Goal: Task Accomplishment & Management: Use online tool/utility

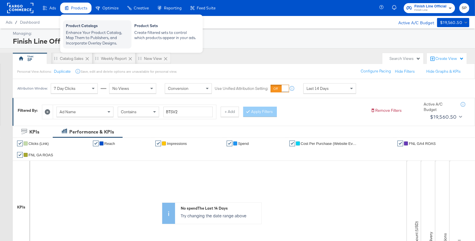
click at [77, 27] on div "Product Catalogs" at bounding box center [97, 26] width 63 height 7
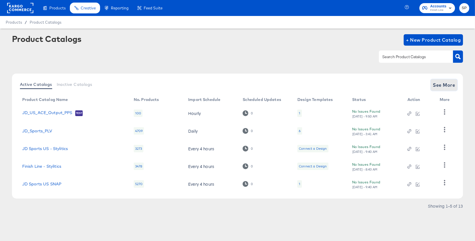
click at [437, 80] on button "See More" at bounding box center [444, 84] width 27 height 11
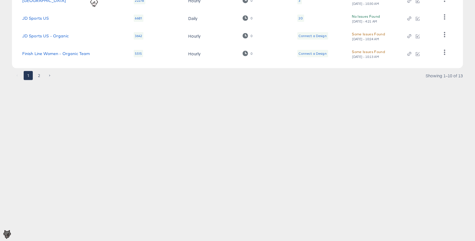
click at [41, 14] on td "JD Sports US" at bounding box center [74, 18] width 112 height 18
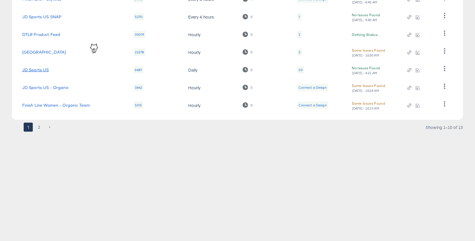
click at [41, 68] on link "JD Sports US" at bounding box center [35, 70] width 27 height 5
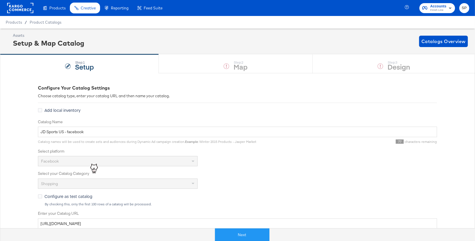
scroll to position [4, 0]
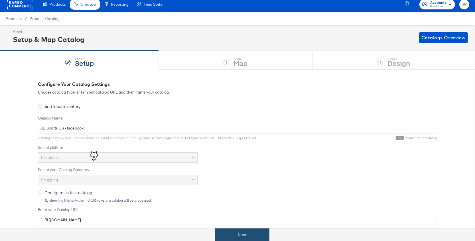
click at [243, 231] on button "Next" at bounding box center [242, 234] width 54 height 13
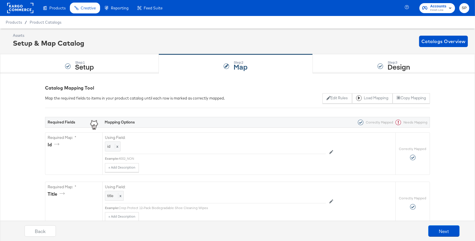
scroll to position [142, 0]
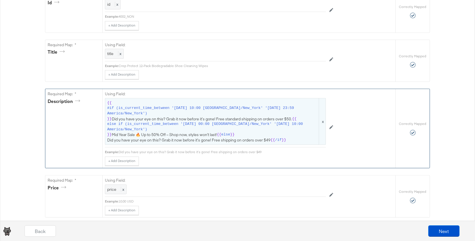
click at [212, 136] on span "{{ #if (is_current_time_between '2024-12-15 10:00 America/New_York' '2024-12-16…" at bounding box center [215, 121] width 217 height 43
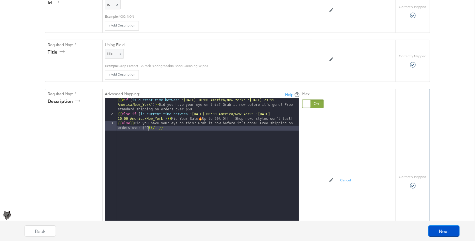
click at [148, 127] on div "{{# if ( is_current_time_between '2024-12-15 10:00 America/New_York' '2024-12-1…" at bounding box center [208, 181] width 182 height 166
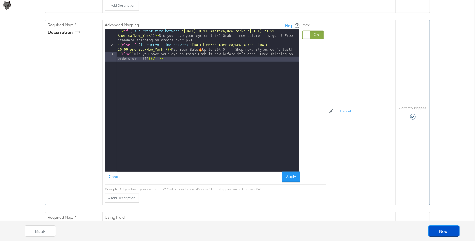
scroll to position [211, 0]
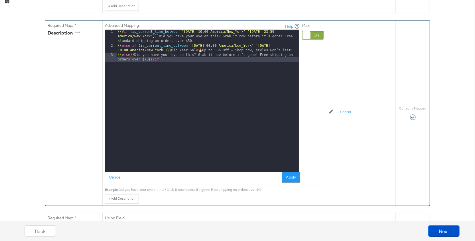
click at [292, 181] on div "Advanced Mapping: Help 1 2 3 {{# if ( is_current_time_between '2024-12-15 10:00…" at bounding box center [215, 103] width 221 height 165
click at [291, 173] on button "Apply" at bounding box center [291, 177] width 18 height 10
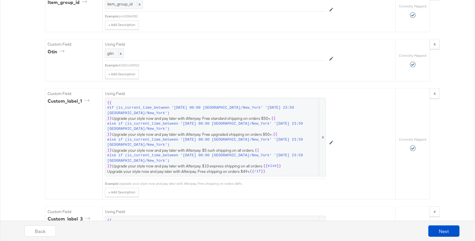
scroll to position [778, 0]
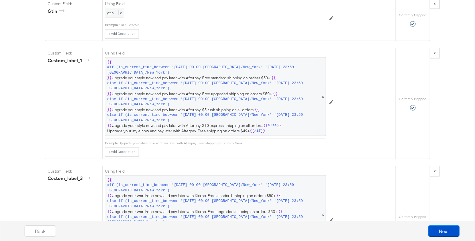
click at [292, 83] on span "else if (is_current_time_between '[DATE] 00:00 [GEOGRAPHIC_DATA]/New_York' '[DA…" at bounding box center [212, 86] width 211 height 11
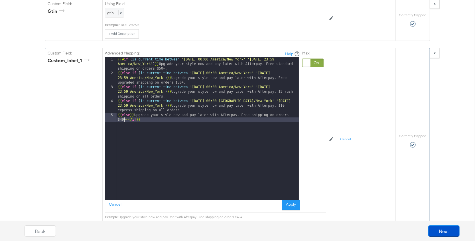
click at [124, 113] on div "{{# if ( is_current_time_between '2024-12-15 00:00 America/New_York' '2024-12-1…" at bounding box center [208, 140] width 182 height 166
click at [292, 204] on div "Advanced Mapping: Help 1 2 3 4 5 {{# if ( is_current_time_between '2024-12-15 0…" at bounding box center [215, 130] width 221 height 165
click at [292, 201] on button "Apply" at bounding box center [291, 205] width 18 height 10
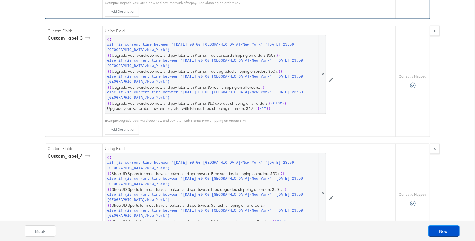
scroll to position [919, 0]
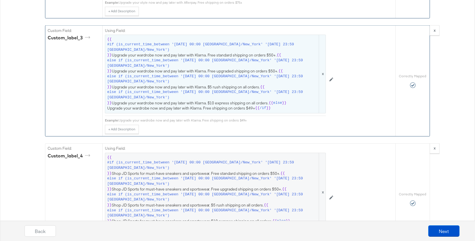
click at [296, 98] on span "{{ #if (is_current_time_between '2024-12-15 00:00 America/New_York' '2024-12-16…" at bounding box center [215, 74] width 217 height 74
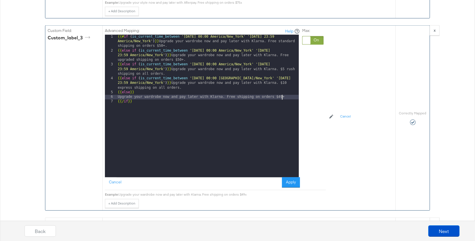
click at [282, 90] on div "{{# if ( is_current_time_between '2024-12-15 00:00 America/New_York' '2024-12-1…" at bounding box center [208, 115] width 182 height 161
click at [291, 179] on button "Apply" at bounding box center [291, 182] width 18 height 10
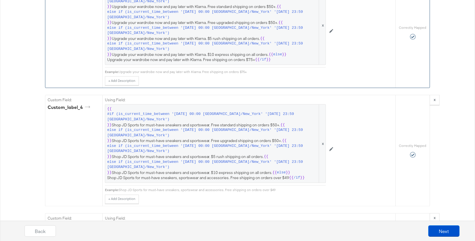
scroll to position [1002, 0]
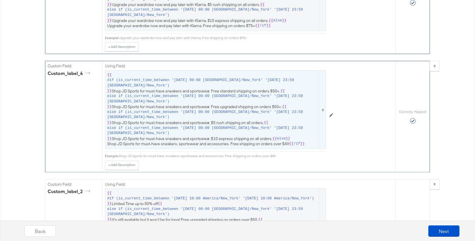
click at [244, 113] on span "{{ #if (is_current_time_between '2024-12-15 00:00 America/New_York' '2024-12-16…" at bounding box center [215, 109] width 217 height 74
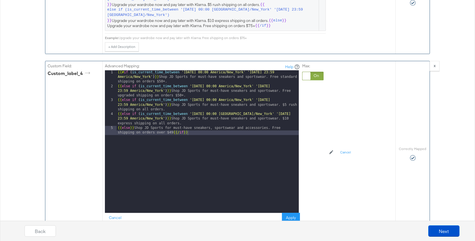
click at [172, 123] on div "{{# if ( is_current_time_between '2024-12-15 00:00 America/New_York' '2024-12-1…" at bounding box center [208, 153] width 182 height 166
click at [290, 213] on button "Apply" at bounding box center [291, 218] width 18 height 10
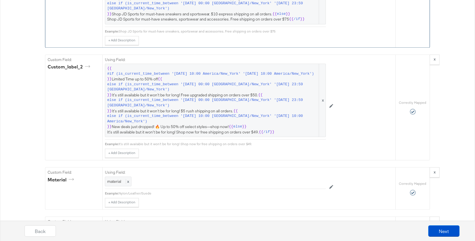
scroll to position [1132, 0]
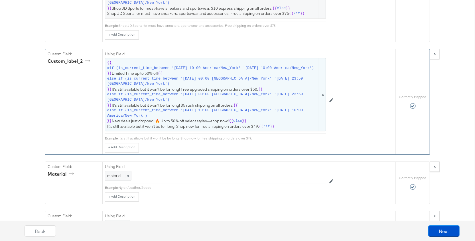
click at [258, 98] on span "else if (is_current_time_between '[DATE] 00:00 [GEOGRAPHIC_DATA]/New_York' '[DA…" at bounding box center [212, 97] width 211 height 11
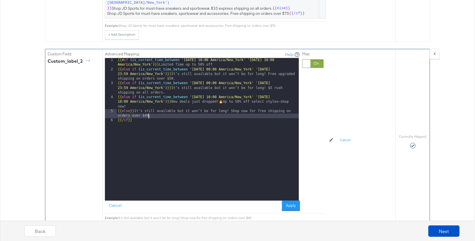
click at [147, 107] on div "{{# if ( is_current_time_between '2025-04-17 10:00 America/New_York' '2025-04-2…" at bounding box center [208, 136] width 182 height 157
click at [294, 201] on button "Apply" at bounding box center [291, 206] width 18 height 10
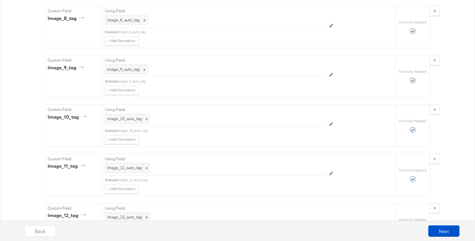
scroll to position [2754, 0]
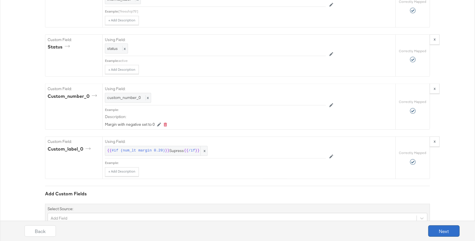
click at [456, 229] on button "Next" at bounding box center [443, 230] width 31 height 11
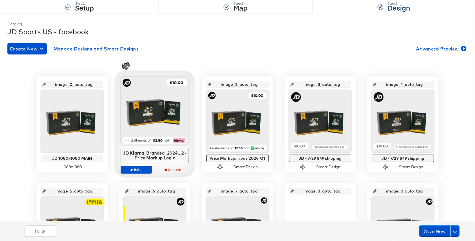
scroll to position [86, 0]
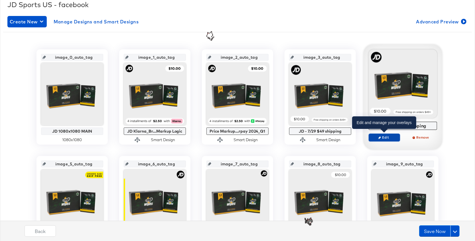
click at [382, 135] on span "Edit" at bounding box center [384, 137] width 26 height 4
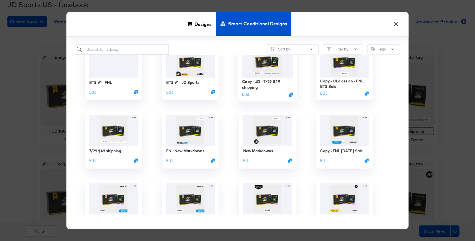
scroll to position [0, 0]
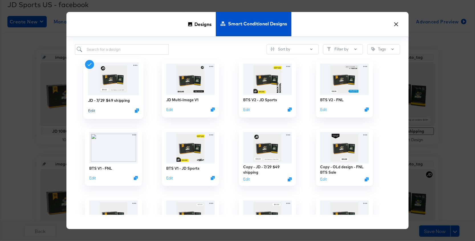
click at [91, 111] on button "Edit" at bounding box center [91, 110] width 7 height 5
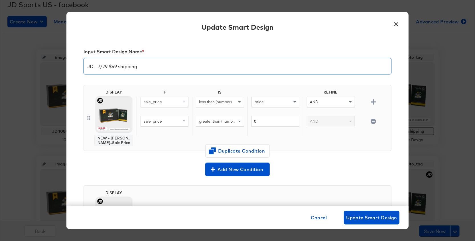
click at [107, 67] on input "JD - 7/29 $49 shipping" at bounding box center [237, 64] width 307 height 16
type input "JD - 8/14 $49 shipping"
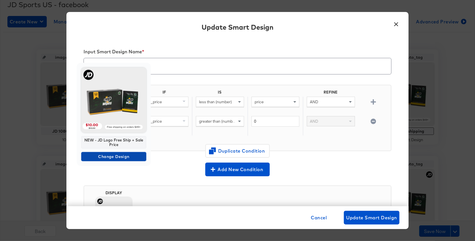
click at [103, 156] on span "Change Design" at bounding box center [114, 156] width 60 height 7
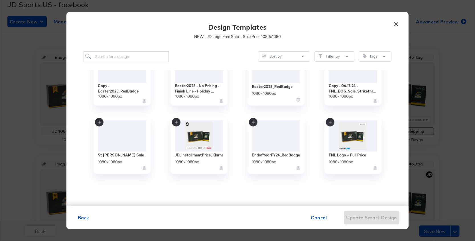
scroll to position [1198, 0]
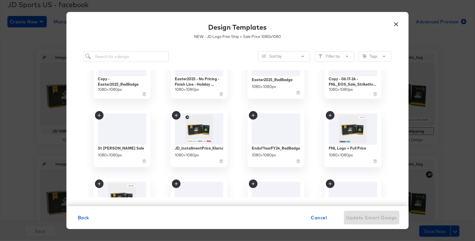
click at [398, 24] on button "×" at bounding box center [396, 23] width 10 height 10
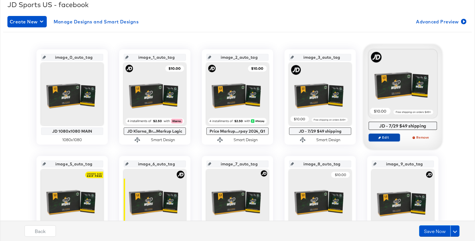
click at [382, 138] on span "Edit" at bounding box center [384, 137] width 26 height 4
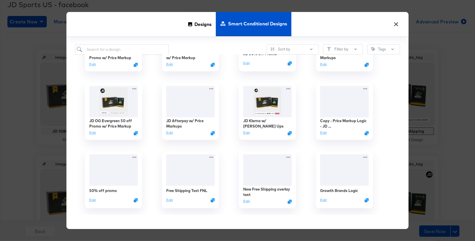
scroll to position [1416, 0]
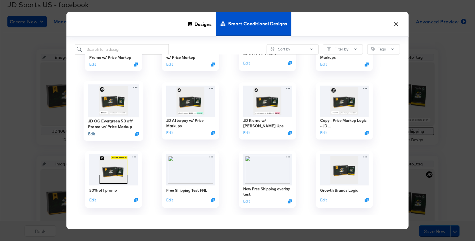
click at [90, 135] on button "Edit" at bounding box center [91, 133] width 7 height 5
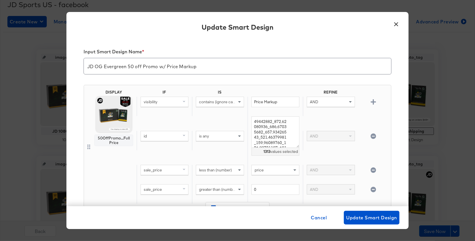
click at [402, 25] on div "Update Smart Design" at bounding box center [237, 28] width 342 height 21
click at [397, 25] on button "×" at bounding box center [396, 23] width 10 height 10
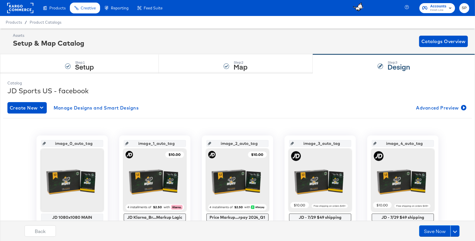
scroll to position [78, 0]
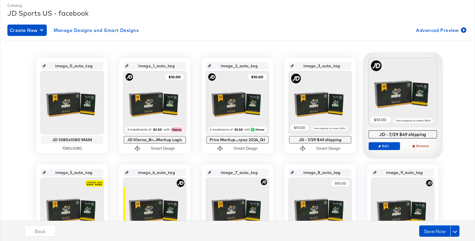
click at [390, 141] on div "JD - 7/29 $49 shipping Edit Remove" at bounding box center [403, 106] width 68 height 97
click at [390, 145] on span "Edit" at bounding box center [384, 146] width 26 height 4
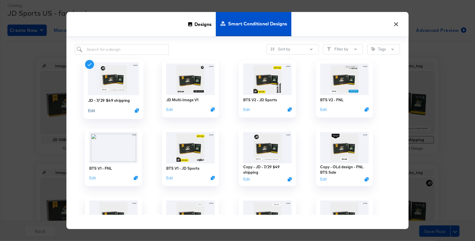
click at [94, 111] on button "Edit" at bounding box center [91, 110] width 7 height 5
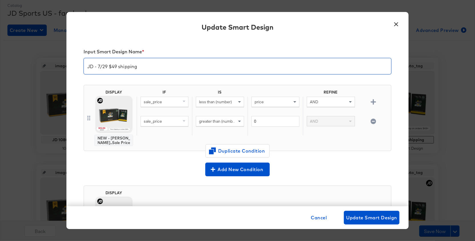
click at [107, 66] on input "JD - 7/29 $49 shipping" at bounding box center [237, 64] width 307 height 16
click at [116, 67] on input "JD - 8/14 $49 shipping" at bounding box center [237, 64] width 307 height 16
type input "JD - 8/14 $75 shipping"
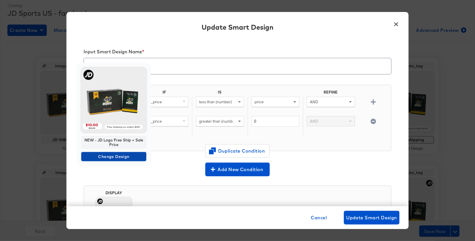
click at [107, 154] on span "Change Design" at bounding box center [114, 156] width 60 height 7
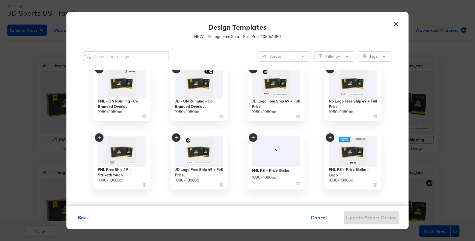
scroll to position [4846, 0]
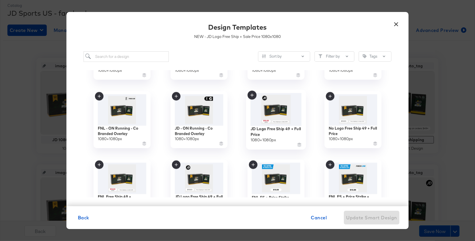
click at [278, 117] on img at bounding box center [276, 109] width 51 height 33
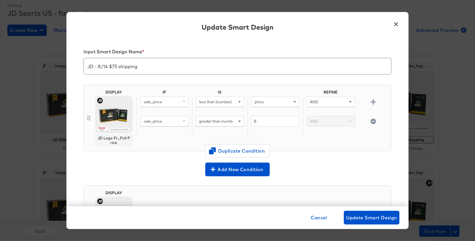
scroll to position [60, 0]
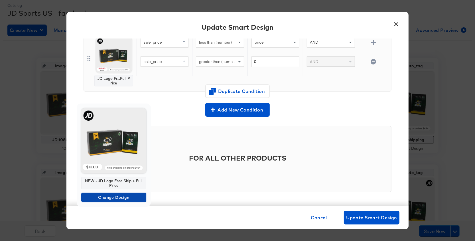
click at [110, 196] on span "Change Design" at bounding box center [114, 197] width 60 height 7
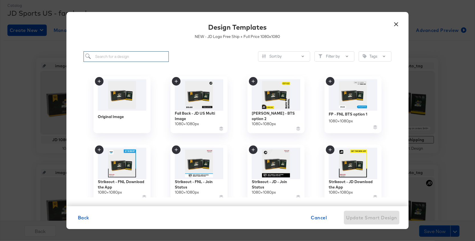
click at [127, 57] on input "search" at bounding box center [126, 56] width 85 height 11
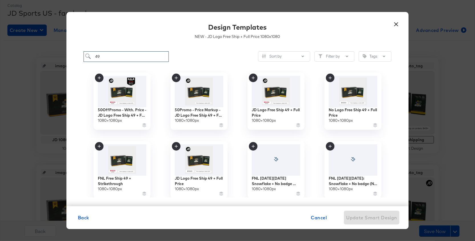
scroll to position [72, 0]
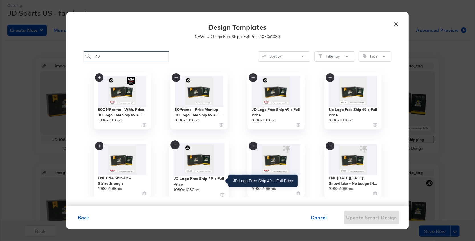
type input "49"
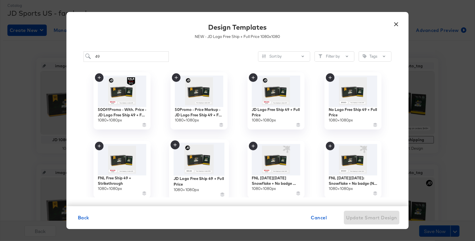
click at [204, 173] on img at bounding box center [199, 159] width 51 height 33
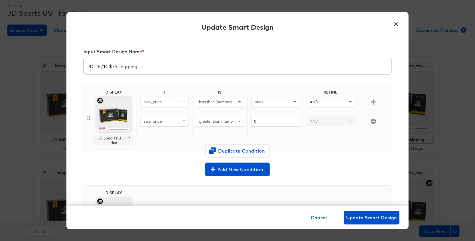
scroll to position [60, 0]
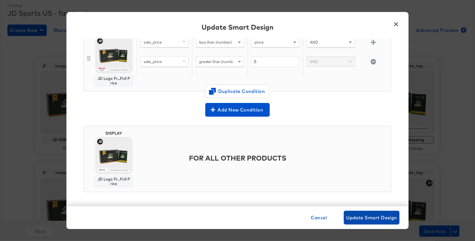
click at [365, 218] on span "Update Smart Design" at bounding box center [371, 218] width 51 height 8
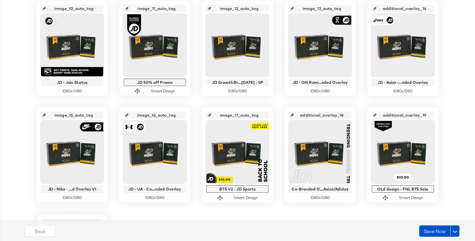
scroll to position [396, 0]
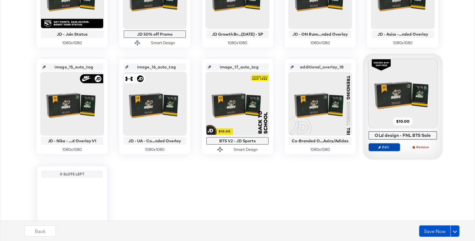
click at [386, 147] on span "Edit" at bounding box center [384, 147] width 26 height 4
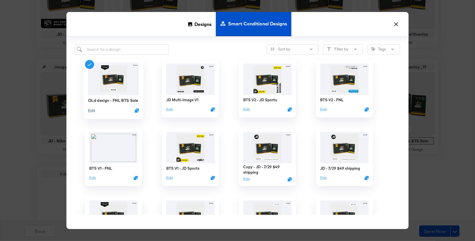
click at [92, 110] on button "Edit" at bounding box center [91, 110] width 7 height 5
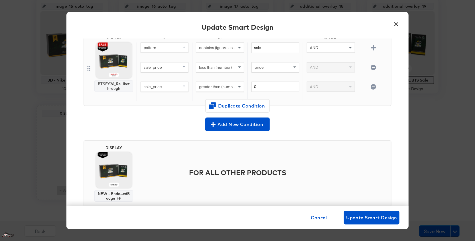
scroll to position [69, 0]
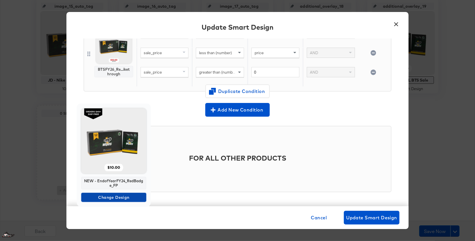
click at [116, 198] on span "Change Design" at bounding box center [114, 197] width 60 height 7
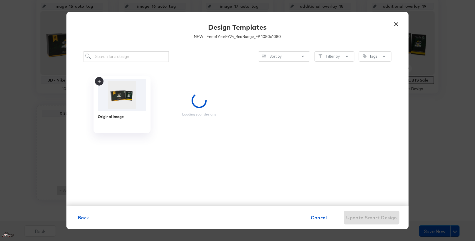
scroll to position [0, 0]
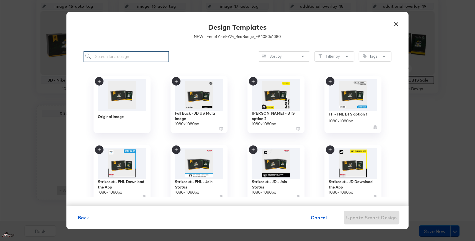
click at [122, 55] on input "search" at bounding box center [126, 56] width 85 height 11
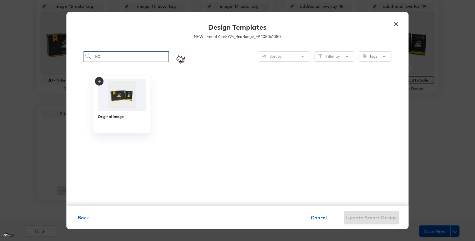
type input "E"
type input "Endof"
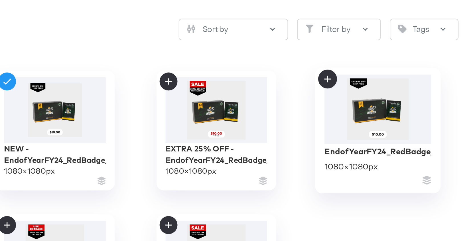
click at [352, 92] on img at bounding box center [353, 94] width 51 height 33
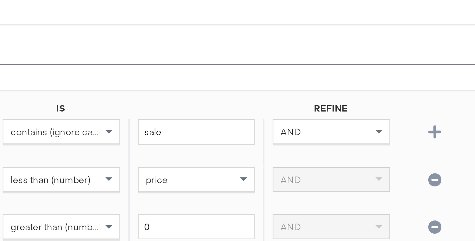
scroll to position [69, 0]
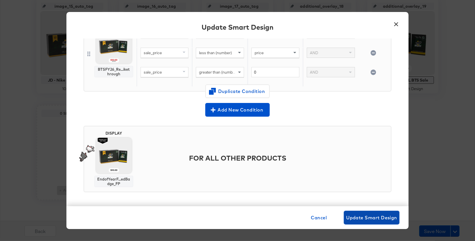
click at [365, 217] on span "Update Smart Design" at bounding box center [371, 218] width 51 height 8
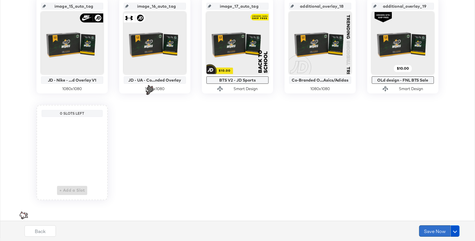
click at [434, 232] on button "Save Now" at bounding box center [434, 230] width 31 height 11
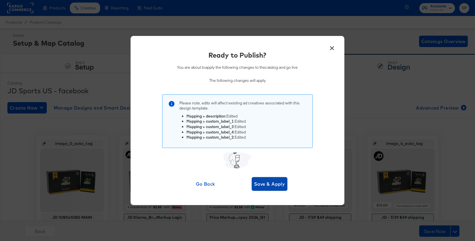
click at [275, 188] on span "Save & Apply" at bounding box center [269, 184] width 31 height 8
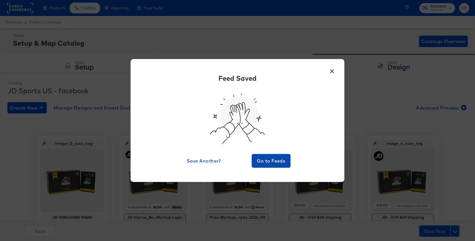
click at [256, 155] on button "Go to Feeds" at bounding box center [271, 161] width 39 height 14
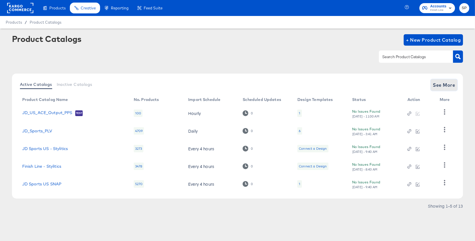
click at [435, 80] on button "See More" at bounding box center [444, 84] width 27 height 11
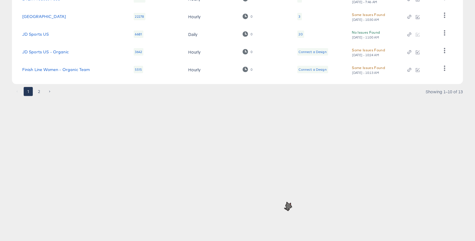
scroll to position [192, 0]
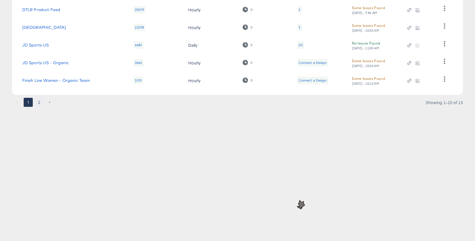
click at [37, 104] on button "2" at bounding box center [39, 102] width 9 height 9
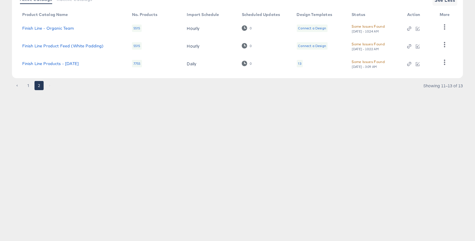
scroll to position [84, 0]
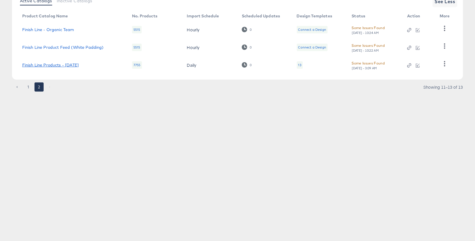
click at [55, 66] on link "Finish Line Products - [DATE]" at bounding box center [50, 65] width 56 height 5
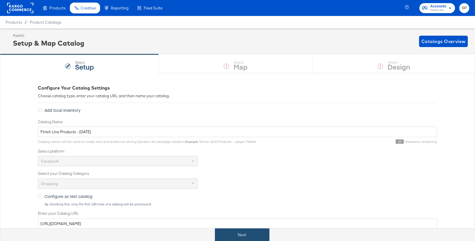
click at [229, 237] on button "Next" at bounding box center [242, 234] width 54 height 13
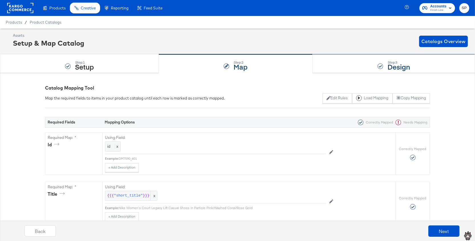
click at [357, 63] on div "Step: 3 Design" at bounding box center [394, 63] width 162 height 19
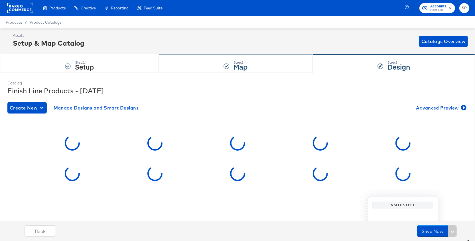
click at [226, 62] on div "Step: 2 Map" at bounding box center [236, 63] width 154 height 19
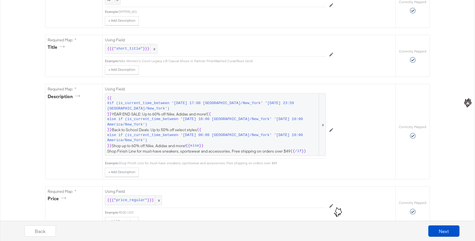
scroll to position [147, 0]
click at [226, 121] on span "else if (is_current_time_between '[DATE] 10:00 [GEOGRAPHIC_DATA]/New_York' '[DA…" at bounding box center [212, 121] width 211 height 11
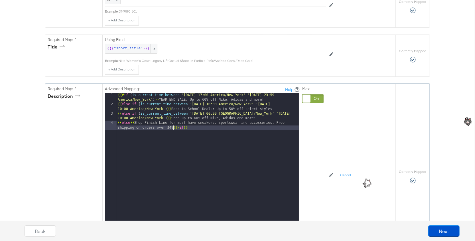
click at [173, 126] on div "{{# if ( is_current_time_between '[DATE] 17:00 America/New_York' '[DATE] 23:59 …" at bounding box center [208, 173] width 182 height 161
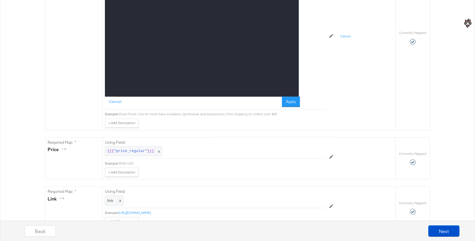
scroll to position [263, 0]
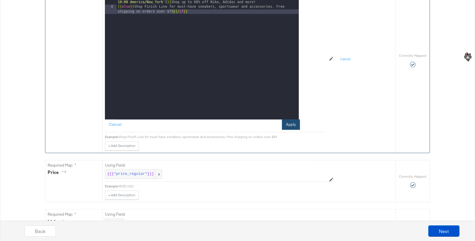
click at [293, 122] on button "Apply" at bounding box center [291, 125] width 18 height 10
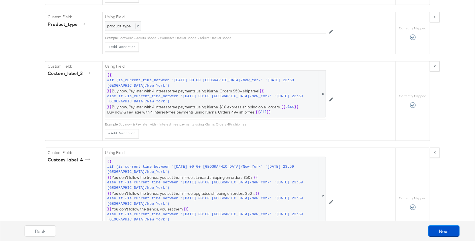
scroll to position [982, 0]
click at [287, 105] on span "else" at bounding box center [290, 107] width 9 height 5
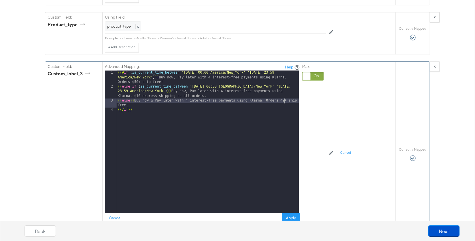
click at [284, 86] on div "{{# if ( is_current_time_between '[DATE] 00:00 [GEOGRAPHIC_DATA]/New_York' '[DA…" at bounding box center [208, 150] width 182 height 161
click at [288, 213] on button "Apply" at bounding box center [291, 218] width 18 height 10
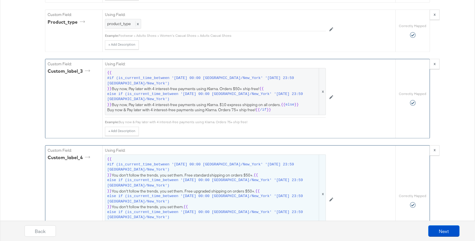
click at [286, 210] on span "else if (is_current_time_between '[DATE] 00:00 [GEOGRAPHIC_DATA]/New_York' '[DA…" at bounding box center [212, 215] width 211 height 11
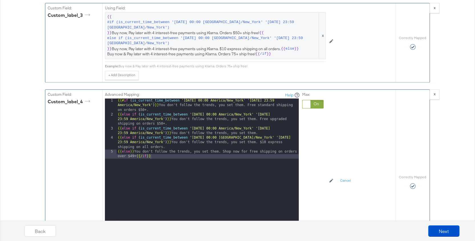
scroll to position [1046, 0]
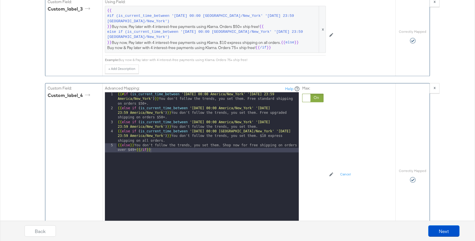
click at [133, 136] on div "{{# if ( is_current_time_between '[DATE] 00:00 America/New_York' '[DATE] 23:59 …" at bounding box center [208, 175] width 182 height 166
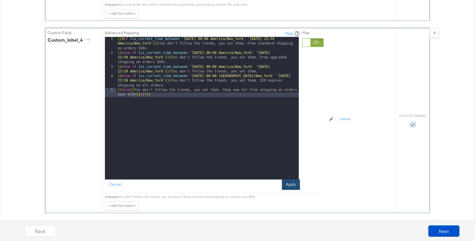
click at [291, 179] on button "Apply" at bounding box center [291, 184] width 18 height 10
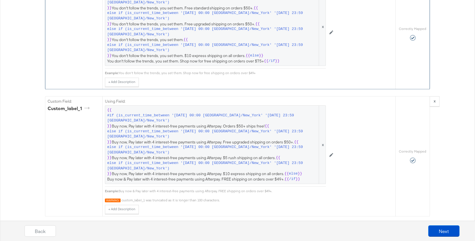
scroll to position [1176, 0]
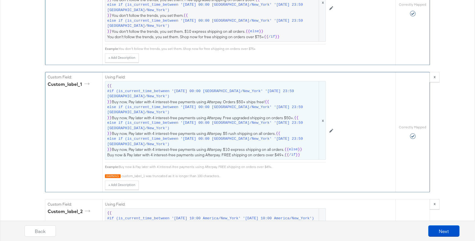
click at [284, 136] on span "else if (is_current_time_between '[DATE] 00:00 [GEOGRAPHIC_DATA]/New_York' '[DA…" at bounding box center [212, 141] width 211 height 11
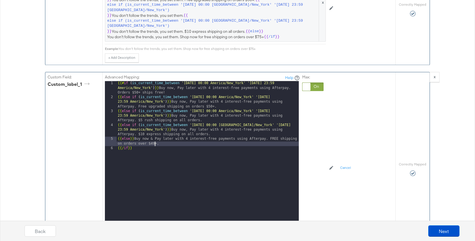
click at [154, 128] on div "{{# if ( is_current_time_between '[DATE] 00:00 America/New_York' '[DATE] 23:59 …" at bounding box center [208, 161] width 182 height 161
click at [295, 224] on button "Apply" at bounding box center [291, 229] width 18 height 10
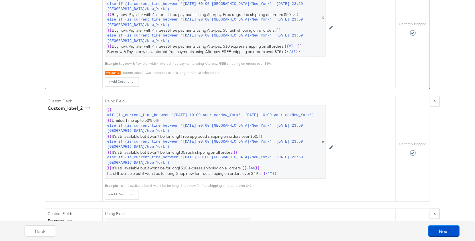
scroll to position [1280, 0]
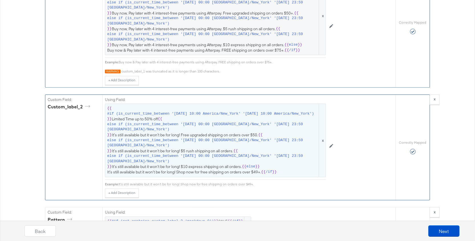
click at [287, 153] on span "else if (is_current_time_between '[DATE] 00:00 [GEOGRAPHIC_DATA]/New_York' '[DA…" at bounding box center [212, 158] width 211 height 11
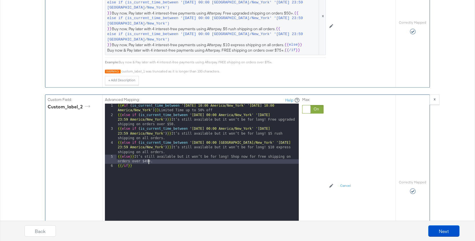
click at [147, 144] on div "{{# if ( is_current_time_between '[DATE] 10:00 America/New_York' '[DATE] 10:00 …" at bounding box center [208, 182] width 182 height 157
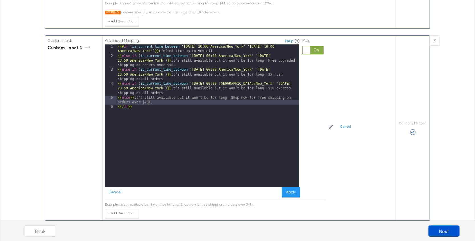
scroll to position [1345, 0]
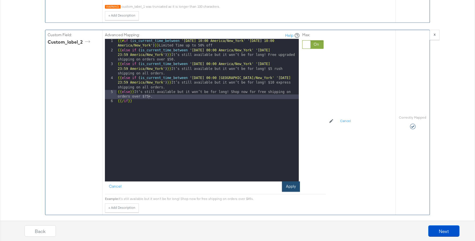
click at [287, 181] on button "Apply" at bounding box center [291, 186] width 18 height 10
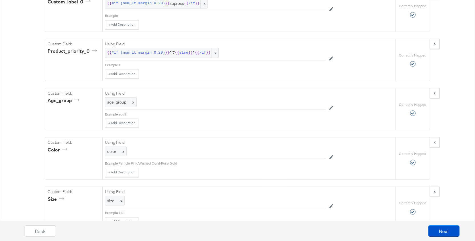
scroll to position [2546, 0]
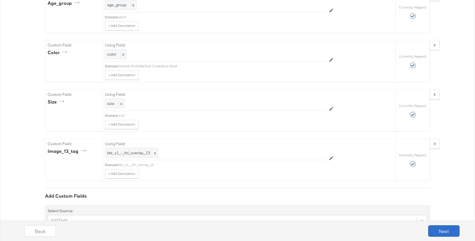
click at [439, 230] on button "Next" at bounding box center [443, 230] width 31 height 11
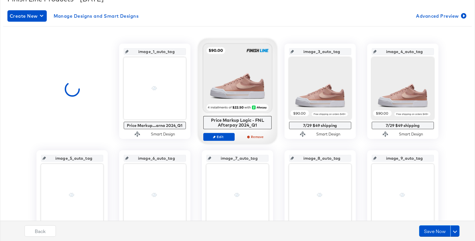
scroll to position [91, 0]
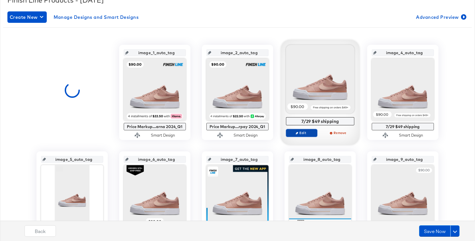
click at [306, 131] on span "Edit" at bounding box center [302, 133] width 26 height 4
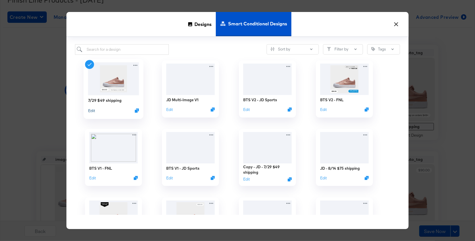
click at [92, 110] on button "Edit" at bounding box center [91, 110] width 7 height 5
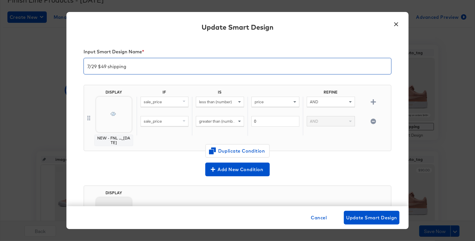
drag, startPoint x: 108, startPoint y: 66, endPoint x: 68, endPoint y: 60, distance: 40.1
click at [68, 60] on div "Input Smart Design Name * 7/29 $49 shipping DISPLAY NEW - FNL ..._[DATE] IF IS …" at bounding box center [237, 123] width 342 height 168
type input "8/14 75 shipping"
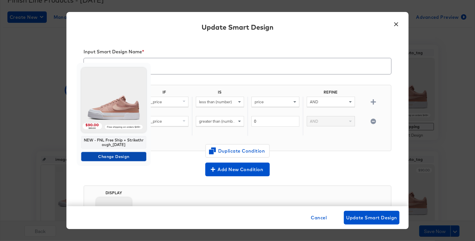
click at [113, 158] on span "Change Design" at bounding box center [114, 156] width 60 height 7
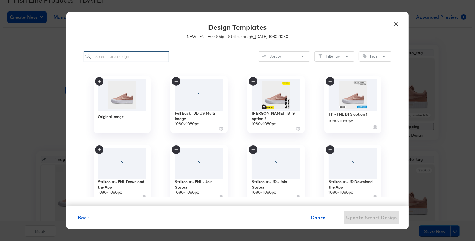
click at [115, 55] on input "search" at bounding box center [126, 56] width 85 height 11
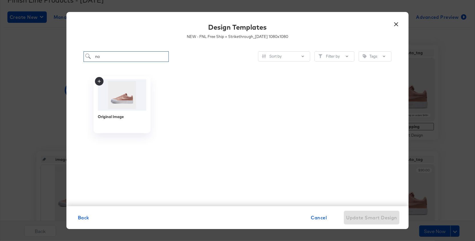
type input "n"
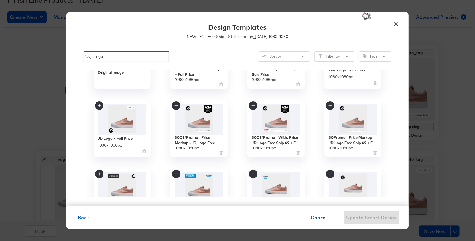
scroll to position [0, 0]
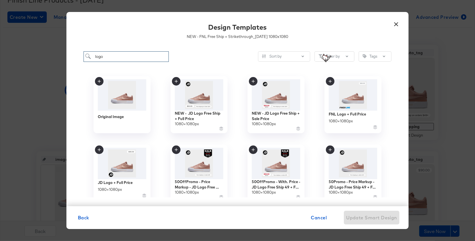
click at [105, 59] on input "logo" at bounding box center [126, 56] width 85 height 11
type input "sale"
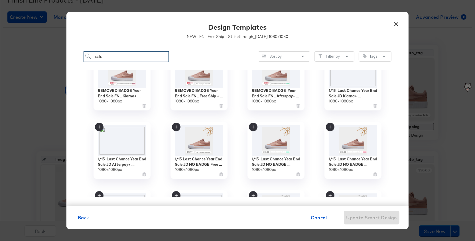
scroll to position [1528, 0]
click at [118, 58] on input "sale" at bounding box center [126, 56] width 85 height 11
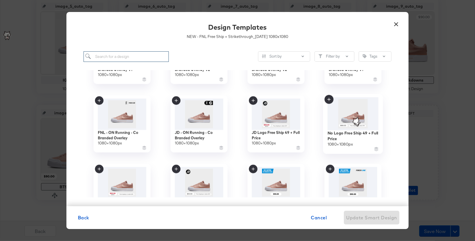
scroll to position [4897, 0]
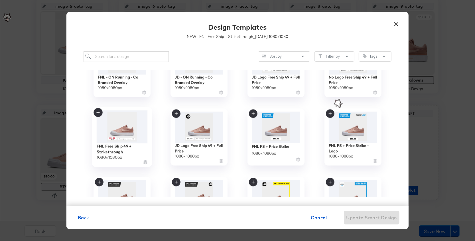
click at [138, 135] on img at bounding box center [122, 126] width 51 height 33
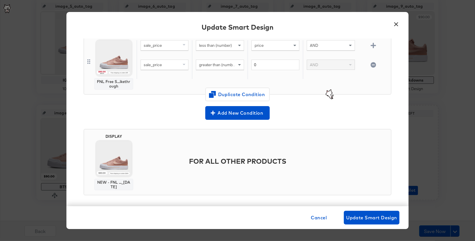
scroll to position [60, 0]
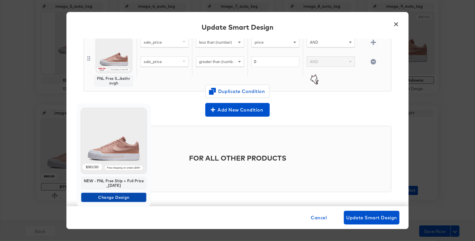
click at [119, 197] on span "Change Design" at bounding box center [114, 197] width 60 height 7
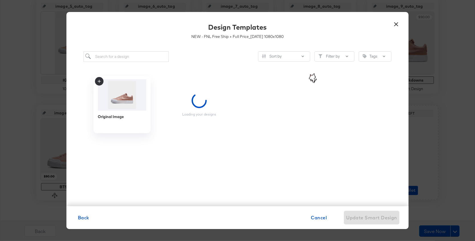
scroll to position [0, 0]
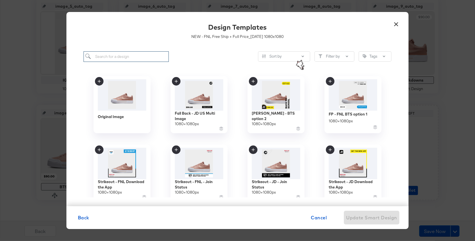
click at [128, 54] on input "search" at bounding box center [126, 56] width 85 height 11
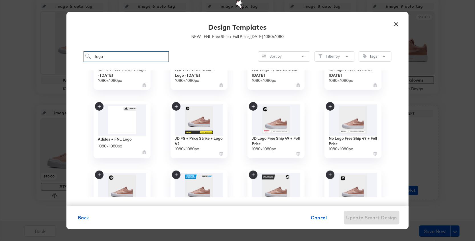
scroll to position [182, 0]
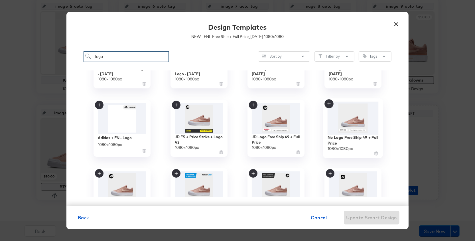
type input "logo"
click at [362, 128] on img at bounding box center [353, 118] width 51 height 33
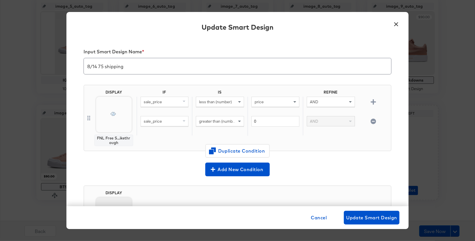
scroll to position [60, 0]
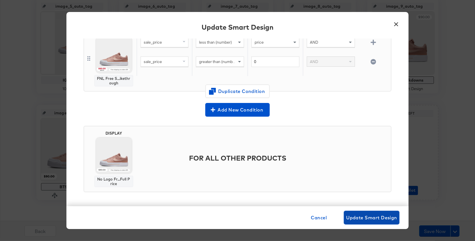
click at [361, 216] on span "Update Smart Design" at bounding box center [371, 218] width 51 height 8
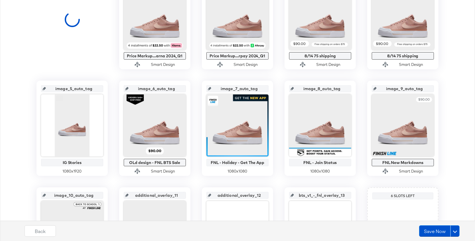
scroll to position [139, 0]
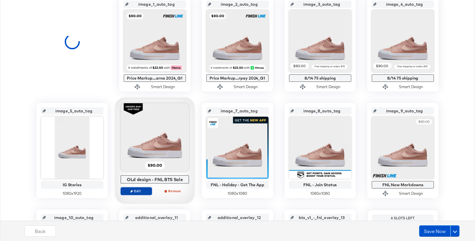
click at [134, 191] on span "Edit" at bounding box center [136, 191] width 26 height 4
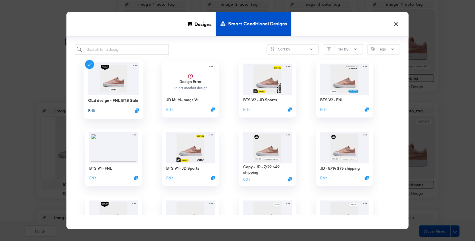
click at [91, 112] on button "Edit" at bounding box center [91, 110] width 7 height 5
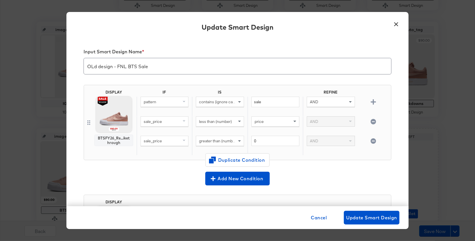
scroll to position [244, 0]
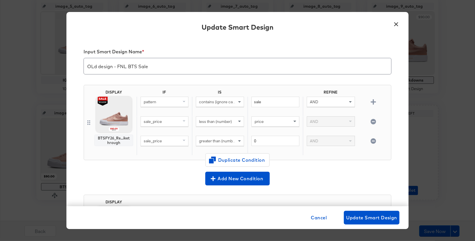
click at [398, 25] on button "×" at bounding box center [396, 23] width 10 height 10
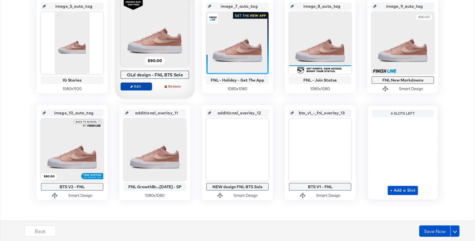
click at [137, 84] on span "Edit" at bounding box center [136, 86] width 26 height 4
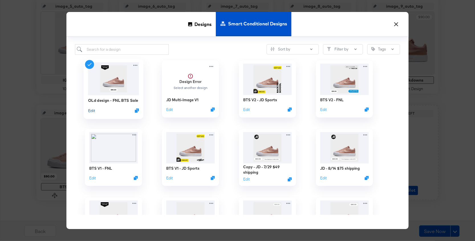
click at [92, 108] on button "Edit" at bounding box center [91, 110] width 7 height 5
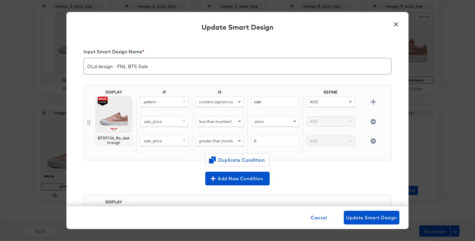
scroll to position [69, 0]
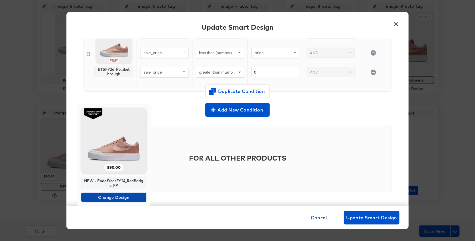
click at [109, 194] on span "Change Design" at bounding box center [114, 197] width 60 height 7
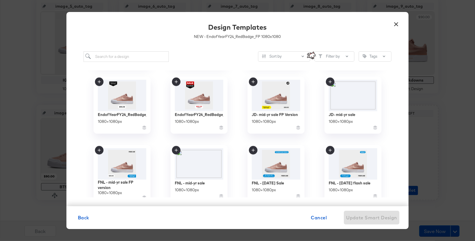
scroll to position [693, 0]
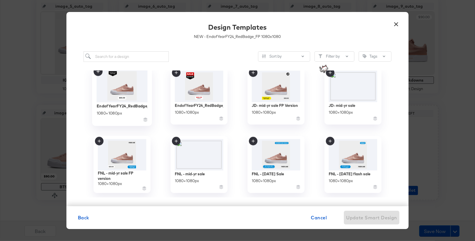
click at [124, 92] on img at bounding box center [122, 85] width 51 height 33
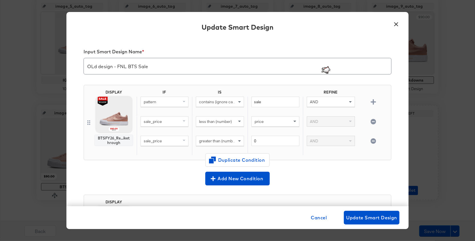
scroll to position [69, 0]
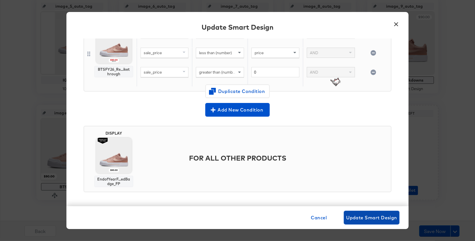
click at [383, 221] on span "Update Smart Design" at bounding box center [371, 218] width 51 height 8
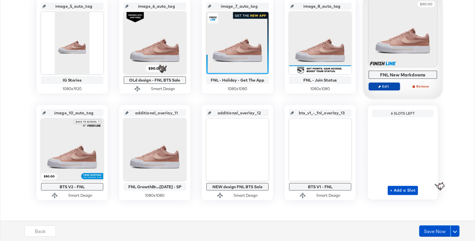
click at [384, 85] on span "Edit" at bounding box center [384, 86] width 26 height 4
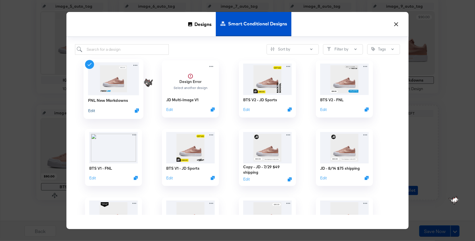
click at [93, 110] on button "Edit" at bounding box center [91, 110] width 7 height 5
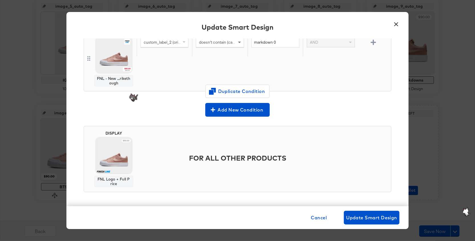
scroll to position [56, 0]
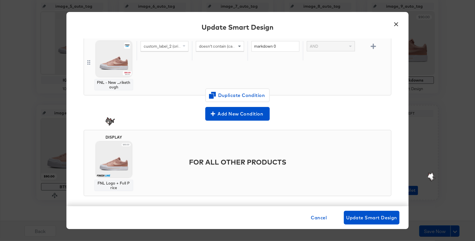
click at [398, 23] on button "×" at bounding box center [396, 23] width 10 height 10
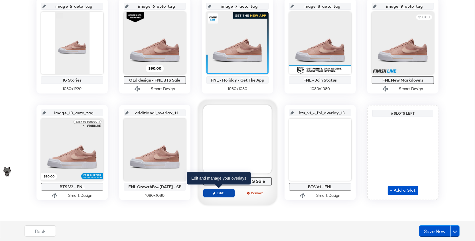
click at [219, 196] on button "Edit" at bounding box center [218, 193] width 31 height 8
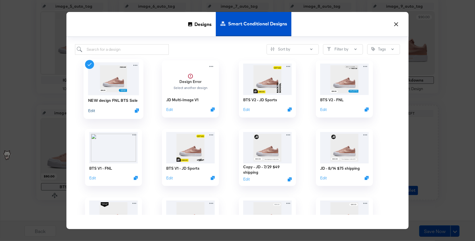
click at [92, 111] on button "Edit" at bounding box center [91, 110] width 7 height 5
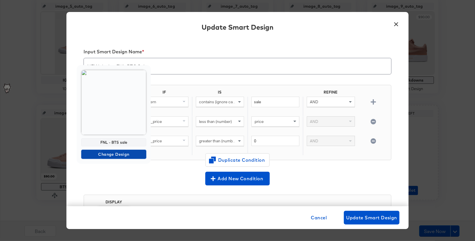
click at [110, 156] on span "Change Design" at bounding box center [114, 154] width 60 height 7
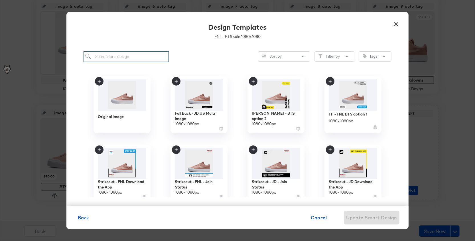
click at [124, 58] on input "search" at bounding box center [126, 56] width 85 height 11
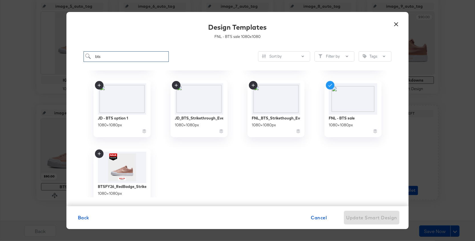
scroll to position [135, 0]
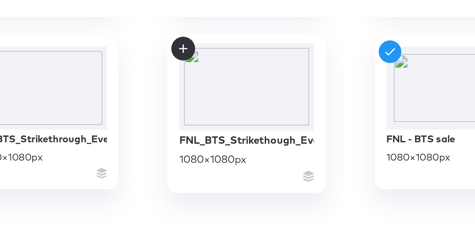
type input "bts"
click at [283, 101] on img at bounding box center [276, 96] width 51 height 33
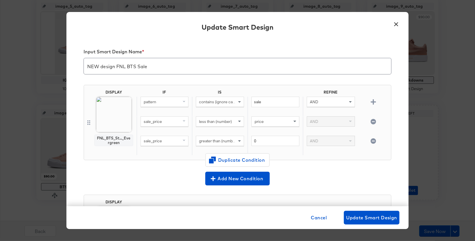
scroll to position [69, 0]
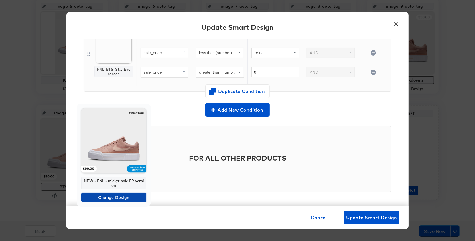
click at [106, 198] on span "Change Design" at bounding box center [114, 197] width 60 height 7
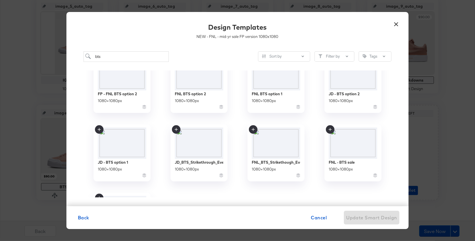
scroll to position [51, 0]
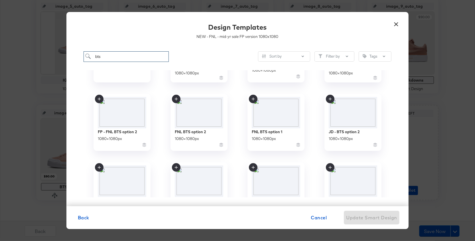
click at [139, 58] on input "bts" at bounding box center [126, 56] width 85 height 11
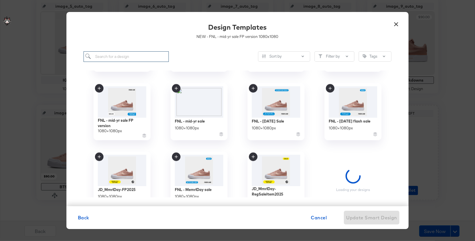
scroll to position [746, 0]
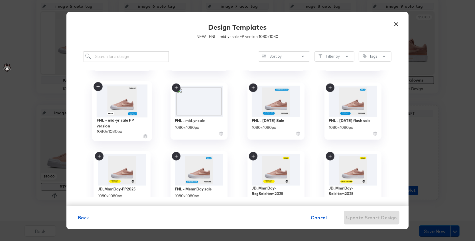
click at [116, 101] on img at bounding box center [122, 100] width 51 height 33
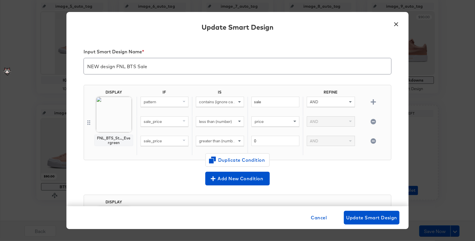
scroll to position [69, 0]
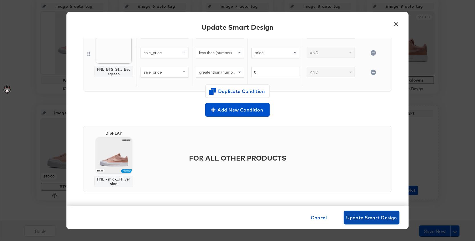
click at [377, 217] on span "Update Smart Design" at bounding box center [371, 218] width 51 height 8
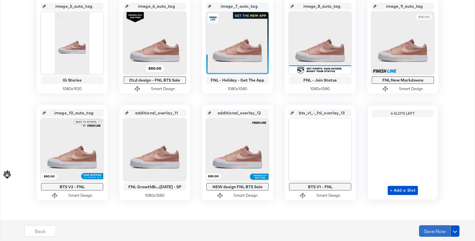
click at [432, 232] on button "Save Now" at bounding box center [434, 230] width 31 height 11
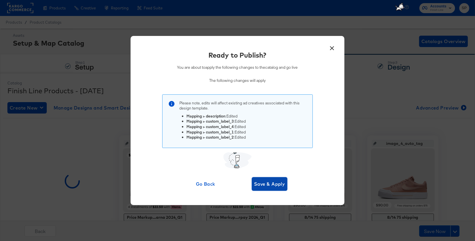
click at [266, 186] on span "Save & Apply" at bounding box center [269, 184] width 31 height 8
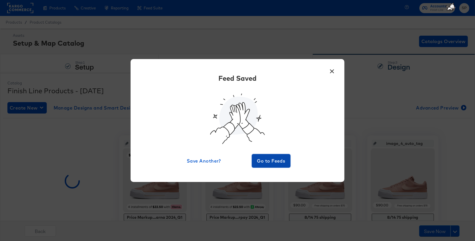
click at [276, 162] on span "Go to Feeds" at bounding box center [271, 161] width 34 height 8
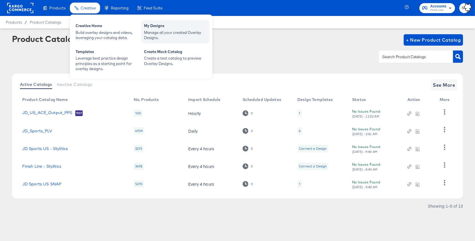
click at [150, 23] on div "My Designs" at bounding box center [175, 26] width 63 height 7
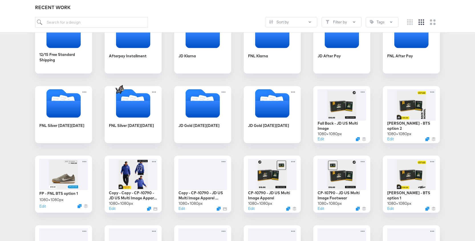
scroll to position [398, 0]
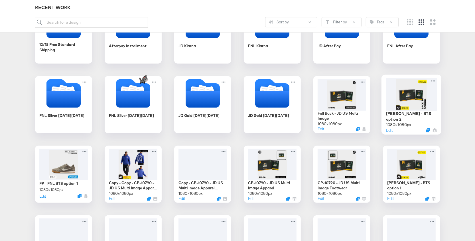
click at [421, 90] on div at bounding box center [411, 94] width 51 height 33
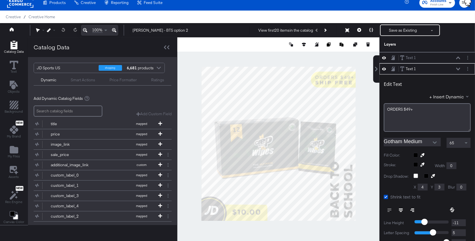
scroll to position [44, 0]
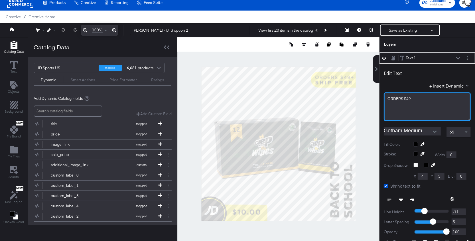
click at [410, 96] on span "ORDERS ﻿$49+" at bounding box center [401, 98] width 26 height 5
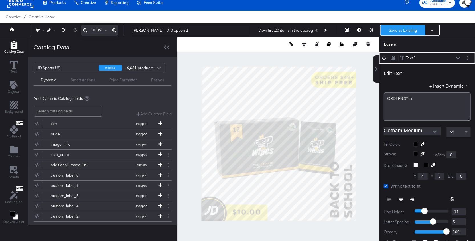
click at [395, 29] on button "Save as Existing" at bounding box center [403, 30] width 44 height 10
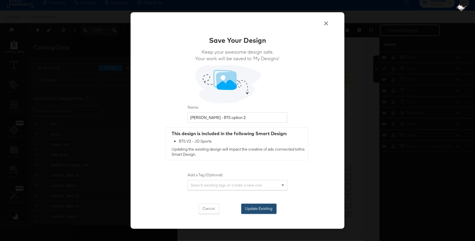
click at [248, 204] on button "Update Existing" at bounding box center [258, 209] width 35 height 10
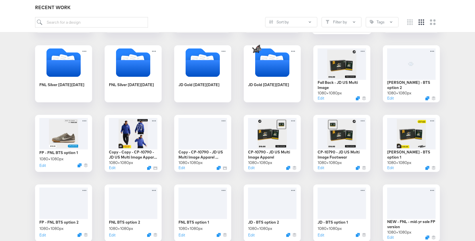
scroll to position [430, 0]
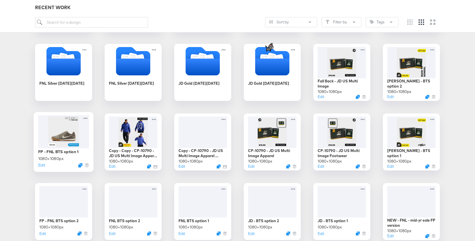
click at [66, 139] on div at bounding box center [63, 131] width 51 height 33
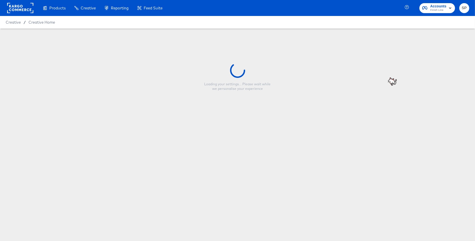
type input "FP - FNL BTS option 1"
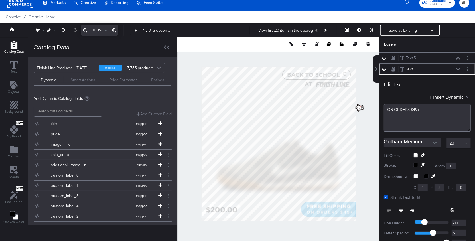
scroll to position [54, 0]
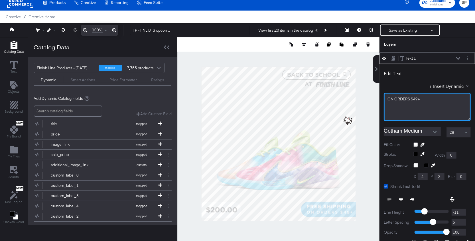
click at [416, 98] on span "ON ORDERS $49+" at bounding box center [404, 98] width 33 height 5
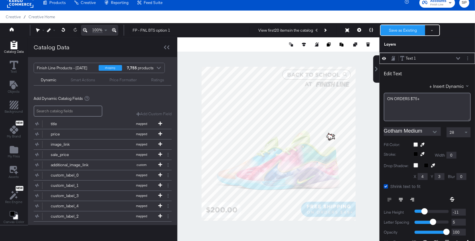
click at [406, 32] on button "Save as Existing" at bounding box center [403, 30] width 44 height 10
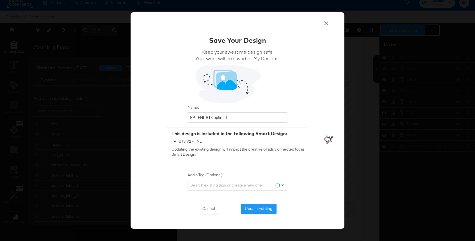
scroll to position [0, 0]
click at [269, 208] on button "Update Existing" at bounding box center [258, 209] width 35 height 10
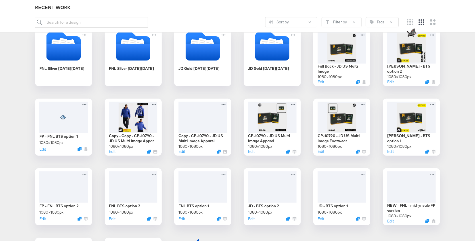
scroll to position [445, 0]
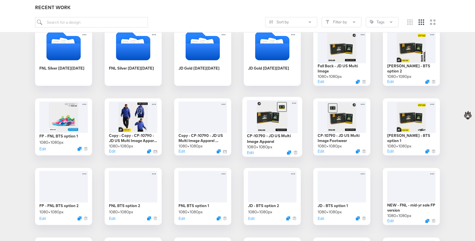
click at [288, 127] on div at bounding box center [272, 116] width 51 height 33
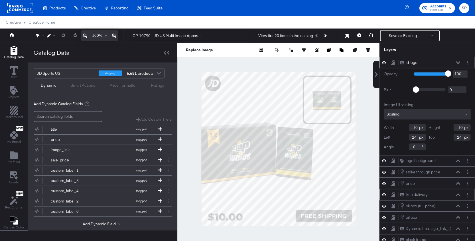
click at [385, 193] on icon at bounding box center [384, 194] width 4 height 3
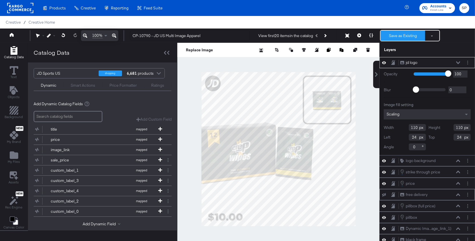
click at [397, 36] on button "Save as Existing" at bounding box center [403, 36] width 44 height 10
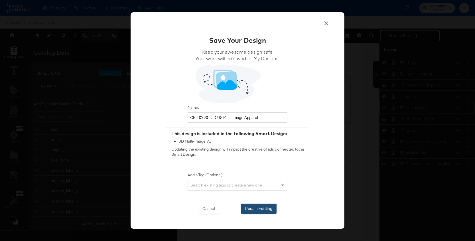
click at [266, 210] on button "Update Existing" at bounding box center [258, 209] width 35 height 10
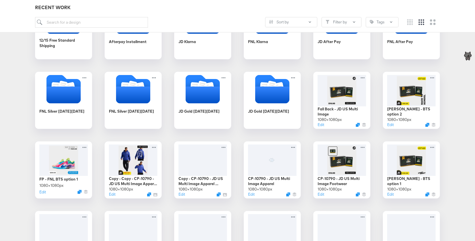
scroll to position [405, 0]
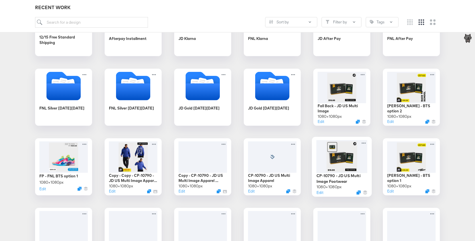
click at [348, 163] on div at bounding box center [342, 156] width 51 height 33
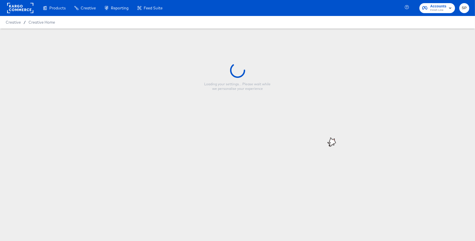
type input "CP-10790 - JD US Multi Image Footwear"
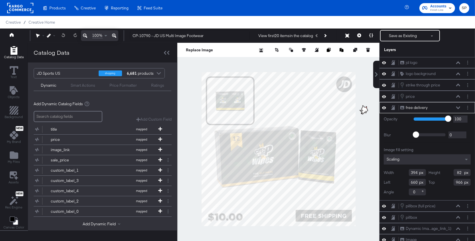
click at [383, 107] on icon at bounding box center [384, 107] width 4 height 5
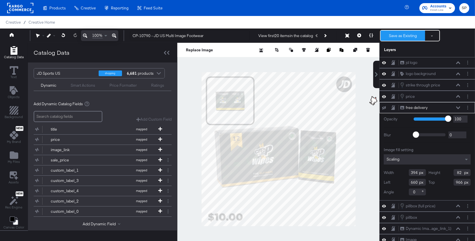
click at [394, 37] on button "Save as Existing" at bounding box center [403, 36] width 44 height 10
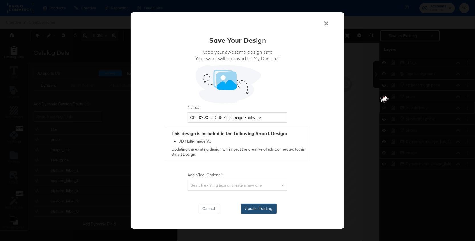
click at [269, 207] on button "Update Existing" at bounding box center [258, 209] width 35 height 10
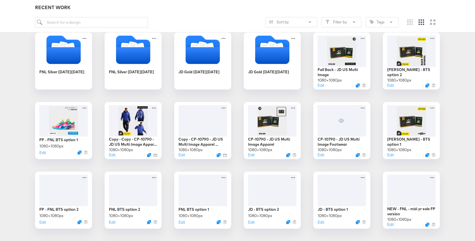
scroll to position [443, 0]
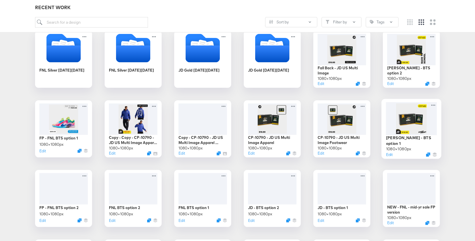
click at [410, 126] on div at bounding box center [411, 118] width 51 height 33
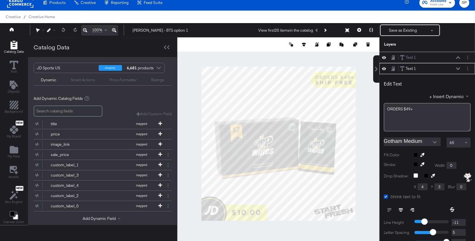
scroll to position [22, 0]
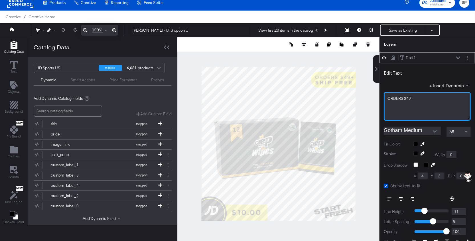
click at [410, 98] on span "ORDERS ﻿$49+" at bounding box center [401, 98] width 26 height 5
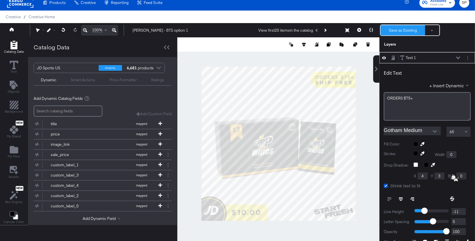
click at [393, 31] on button "Save as Existing" at bounding box center [403, 30] width 44 height 10
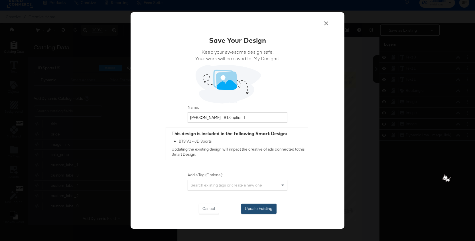
click at [261, 212] on button "Update Existing" at bounding box center [258, 209] width 35 height 10
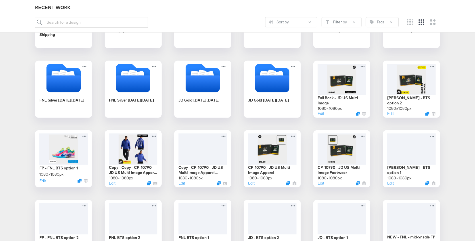
scroll to position [416, 0]
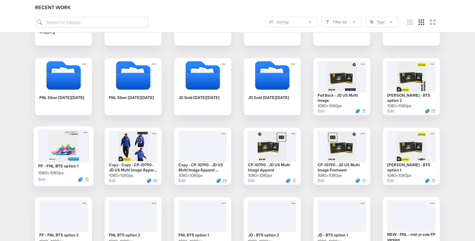
click at [72, 146] on div at bounding box center [63, 146] width 51 height 33
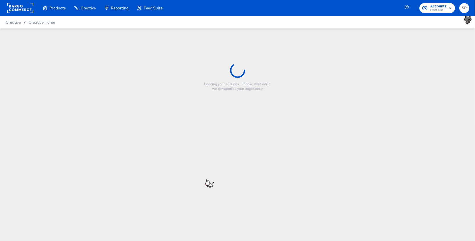
type input "FP - FNL BTS option 1"
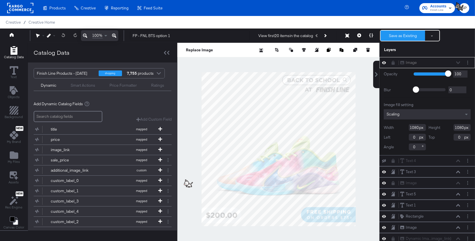
click at [387, 39] on button "Save as Existing" at bounding box center [403, 36] width 44 height 10
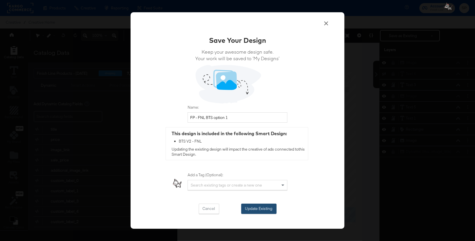
click at [260, 208] on button "Update Existing" at bounding box center [258, 209] width 35 height 10
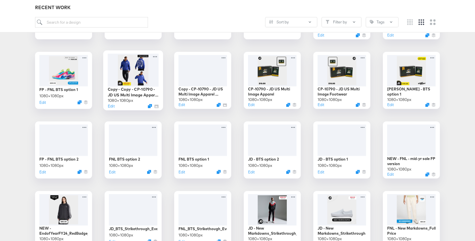
scroll to position [477, 0]
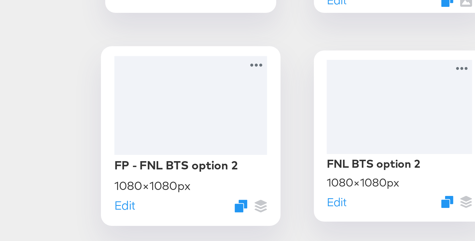
click at [81, 153] on div at bounding box center [63, 154] width 51 height 33
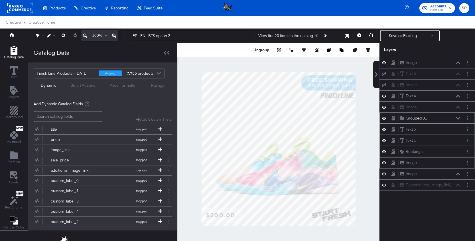
click at [265, 46] on div "Ungroup Merge Layers" at bounding box center [278, 50] width 202 height 14
click at [263, 51] on button "Ungroup" at bounding box center [261, 50] width 17 height 6
click at [459, 117] on icon at bounding box center [458, 118] width 4 height 3
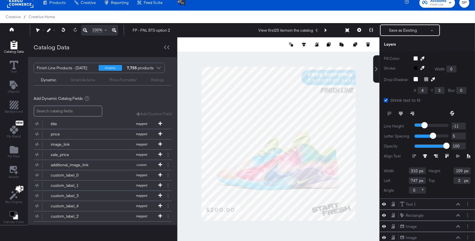
scroll to position [151, 0]
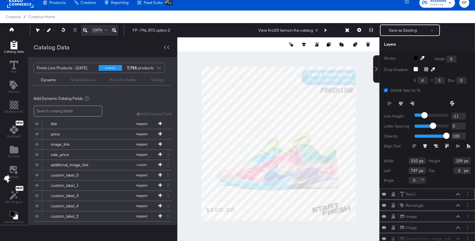
click at [458, 193] on icon at bounding box center [458, 194] width 4 height 3
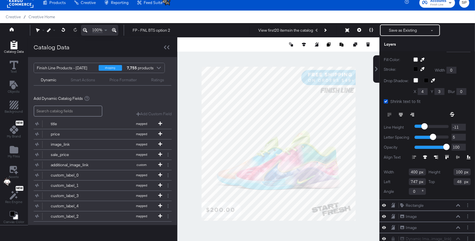
scroll to position [107, 0]
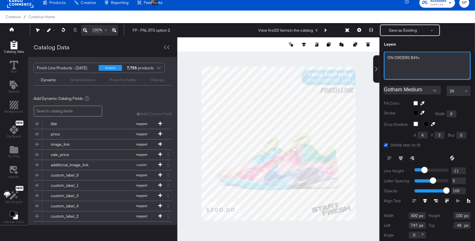
click at [417, 56] on span "ON ORDERS $49+" at bounding box center [404, 57] width 33 height 5
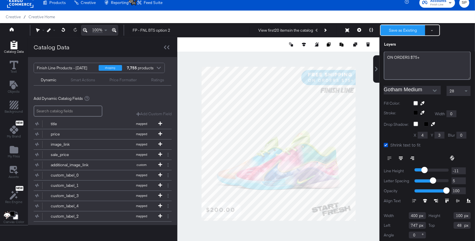
click at [399, 26] on button "Save as Existing" at bounding box center [403, 30] width 44 height 10
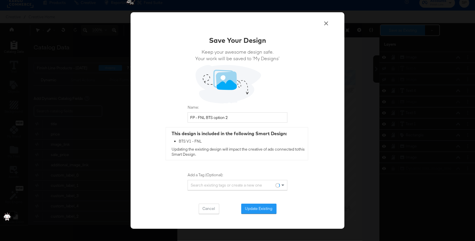
scroll to position [0, 0]
click at [268, 208] on button "Update Existing" at bounding box center [258, 209] width 35 height 10
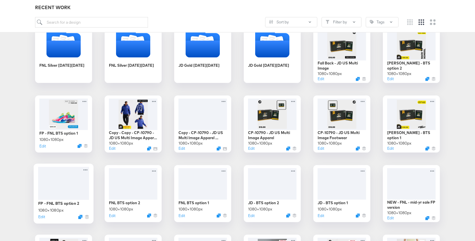
scroll to position [447, 0]
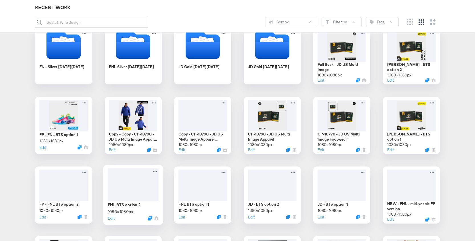
click at [147, 188] on div at bounding box center [133, 184] width 51 height 33
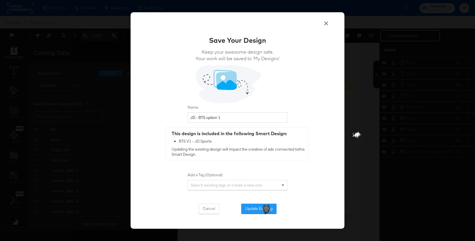
scroll to position [5, 0]
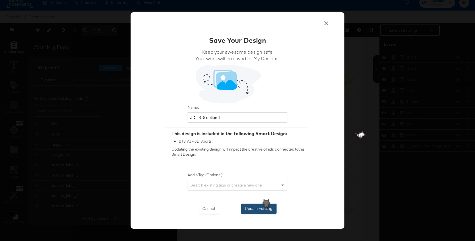
click at [246, 207] on button "Update Existing" at bounding box center [258, 209] width 35 height 10
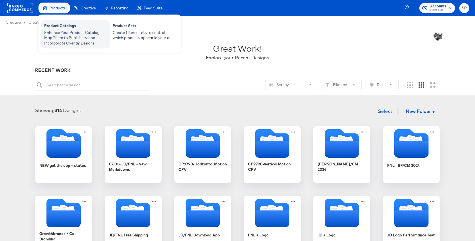
click at [58, 31] on div "Enhance Your Product Catalog, Map Them to Publishers, and Incorporate Overlay D…" at bounding box center [75, 38] width 63 height 16
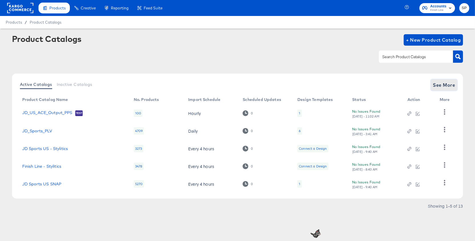
click at [444, 83] on span "See More" at bounding box center [444, 85] width 22 height 8
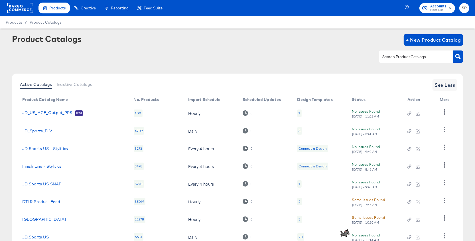
click at [32, 238] on link "JD Sports US" at bounding box center [35, 237] width 27 height 5
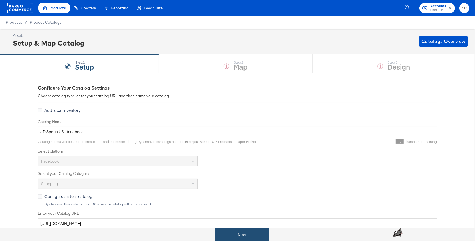
click at [234, 233] on button "Next" at bounding box center [242, 234] width 54 height 13
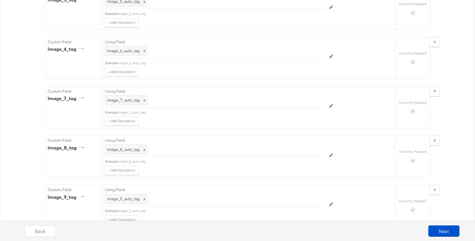
scroll to position [2163, 0]
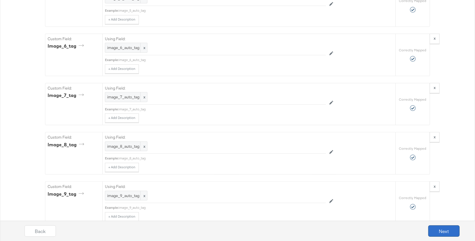
click at [448, 232] on button "Next" at bounding box center [443, 230] width 31 height 11
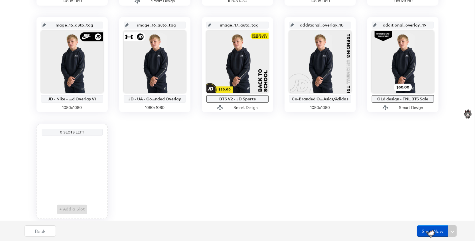
scroll to position [439, 0]
click at [424, 229] on button "Save Now" at bounding box center [432, 230] width 31 height 11
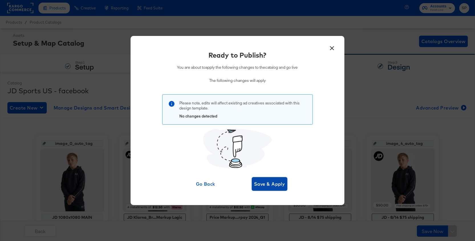
click at [272, 186] on span "Save & Apply" at bounding box center [269, 184] width 31 height 8
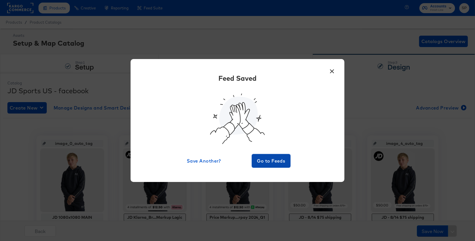
click at [274, 159] on span "Go to Feeds" at bounding box center [271, 161] width 34 height 8
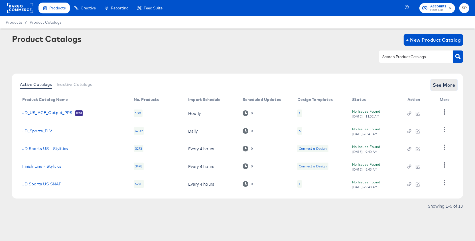
click at [444, 86] on span "See More" at bounding box center [444, 85] width 22 height 8
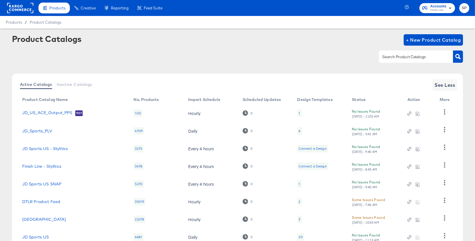
scroll to position [78, 0]
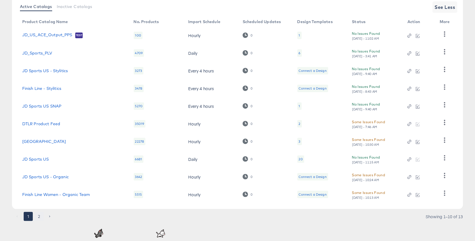
click at [37, 215] on button "2" at bounding box center [39, 216] width 9 height 9
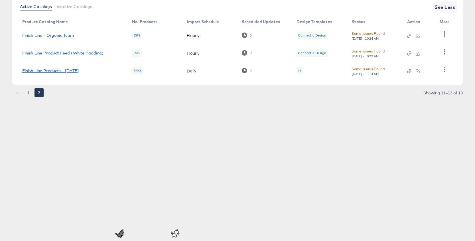
click at [65, 69] on link "Finish Line Products - [DATE]" at bounding box center [50, 70] width 56 height 5
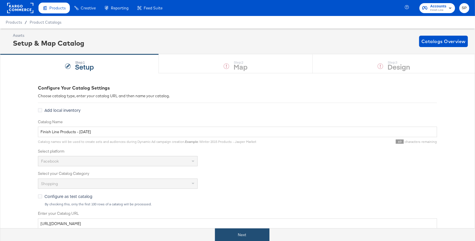
click at [256, 231] on button "Next" at bounding box center [242, 234] width 54 height 13
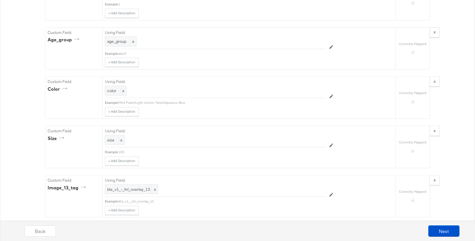
scroll to position [2546, 0]
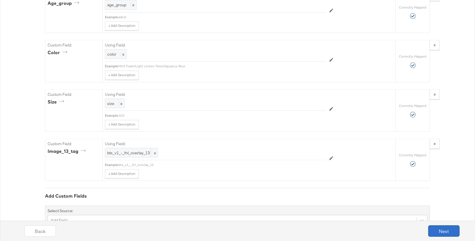
click at [447, 228] on button "Next" at bounding box center [443, 230] width 31 height 11
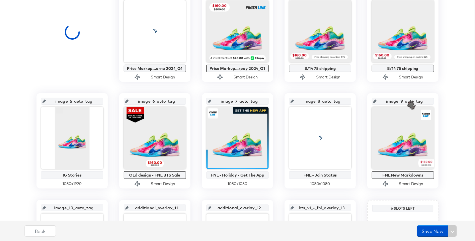
scroll to position [149, 0]
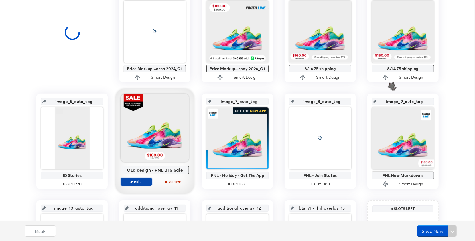
click at [138, 182] on span "Edit" at bounding box center [136, 181] width 26 height 4
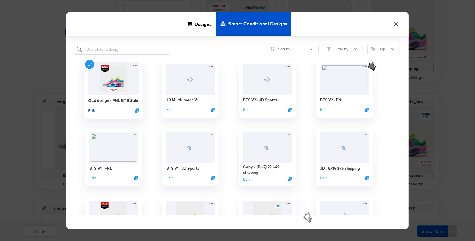
click at [91, 110] on button "Edit" at bounding box center [91, 110] width 7 height 5
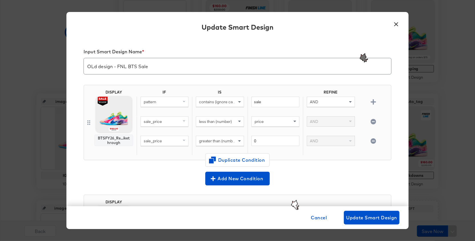
scroll to position [69, 0]
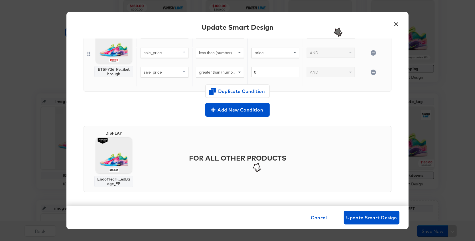
click at [395, 26] on button "×" at bounding box center [396, 23] width 10 height 10
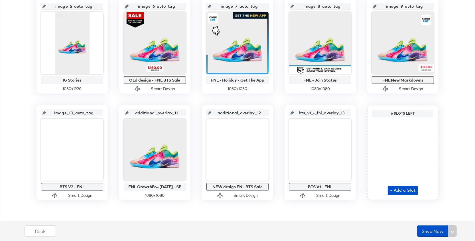
scroll to position [244, 0]
click at [425, 228] on button "Save Now" at bounding box center [432, 230] width 31 height 11
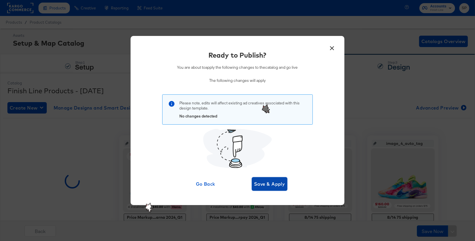
click at [273, 183] on span "Save & Apply" at bounding box center [269, 184] width 31 height 8
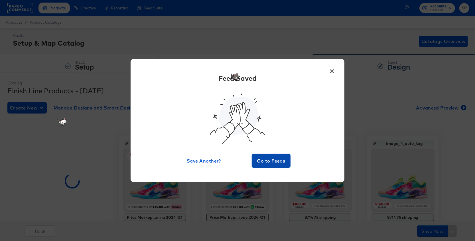
click at [282, 162] on span "Go to Feeds" at bounding box center [271, 161] width 34 height 8
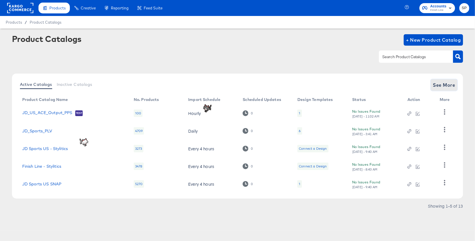
click at [443, 86] on span "See More" at bounding box center [444, 85] width 22 height 8
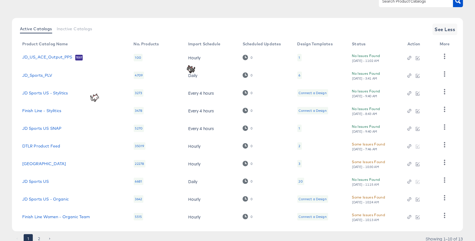
scroll to position [56, 0]
click at [442, 179] on icon "button" at bounding box center [444, 179] width 5 height 5
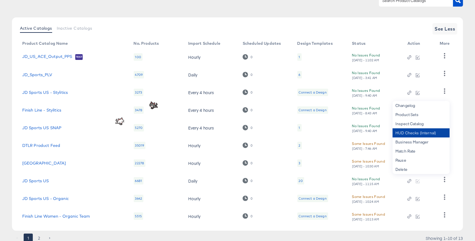
click at [426, 133] on div "HUD Checks (Internal)" at bounding box center [421, 132] width 57 height 9
